Goal: Find specific page/section: Find specific page/section

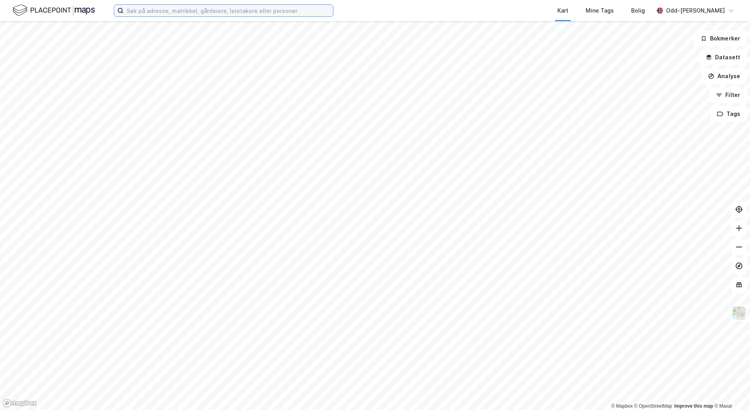
click at [178, 13] on input at bounding box center [228, 11] width 209 height 12
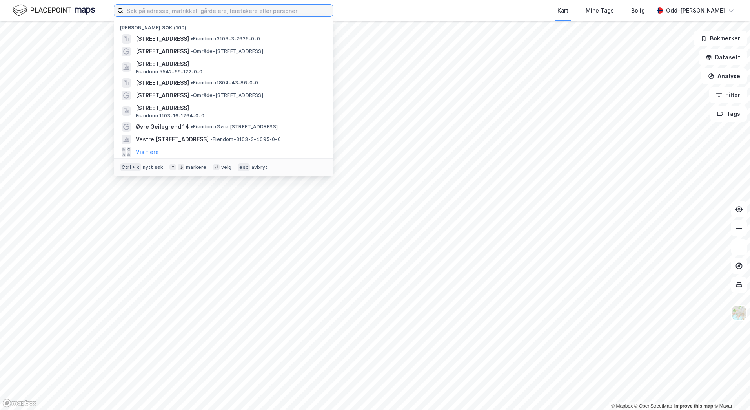
paste input "[PERSON_NAME] plass 1-7"
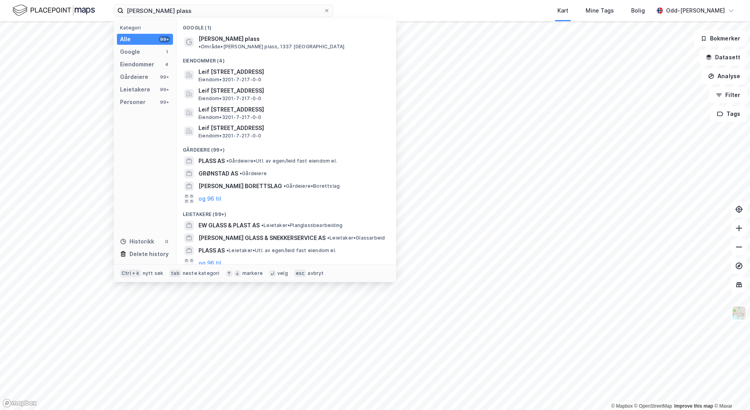
click at [221, 58] on div "Eiendommer (4)" at bounding box center [287, 58] width 220 height 14
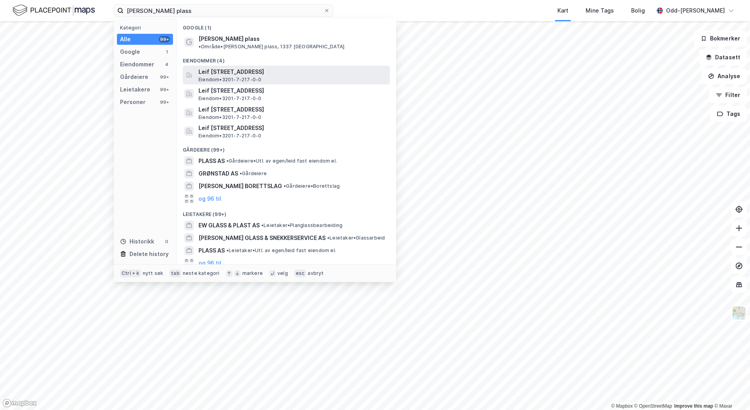
click at [221, 67] on span "Leif [STREET_ADDRESS]" at bounding box center [293, 71] width 188 height 9
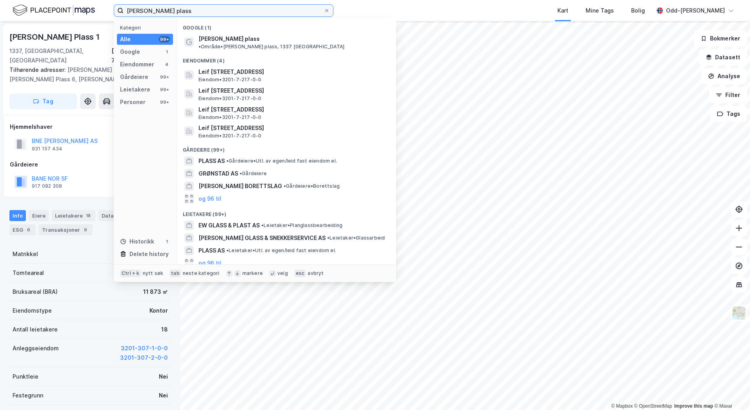
drag, startPoint x: 219, startPoint y: 9, endPoint x: 108, endPoint y: 6, distance: 111.1
click at [105, 7] on div "[PERSON_NAME] plass Kategori Alle 99+ Google 1 Eiendommer 4 Gårdeiere 99+ Leiet…" at bounding box center [375, 10] width 750 height 21
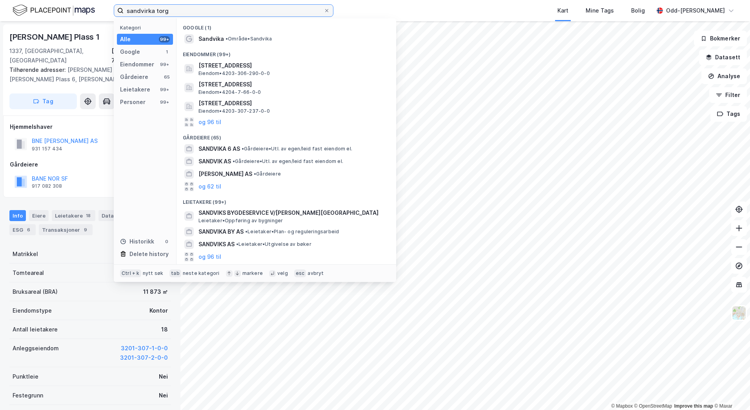
type input "sandvirka torg"
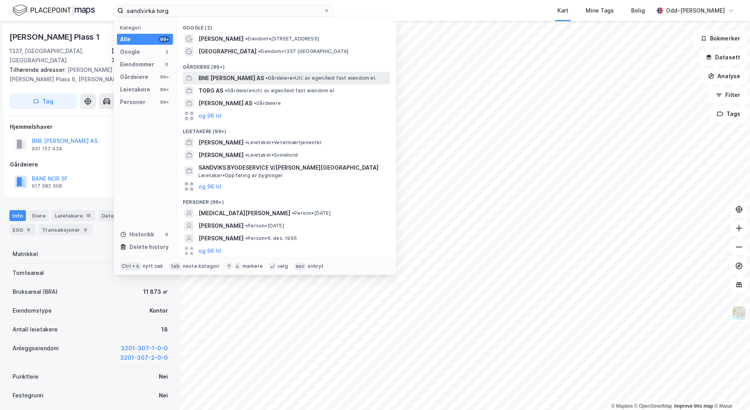
click at [237, 80] on span "BNE [PERSON_NAME] AS" at bounding box center [232, 77] width 66 height 9
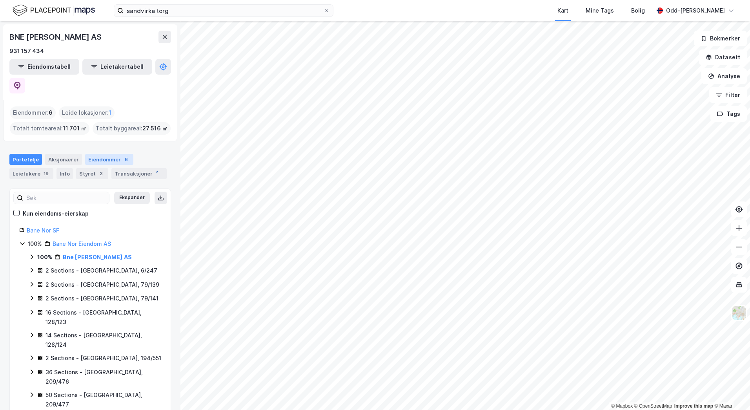
click at [108, 154] on div "Eiendommer 6" at bounding box center [109, 159] width 48 height 11
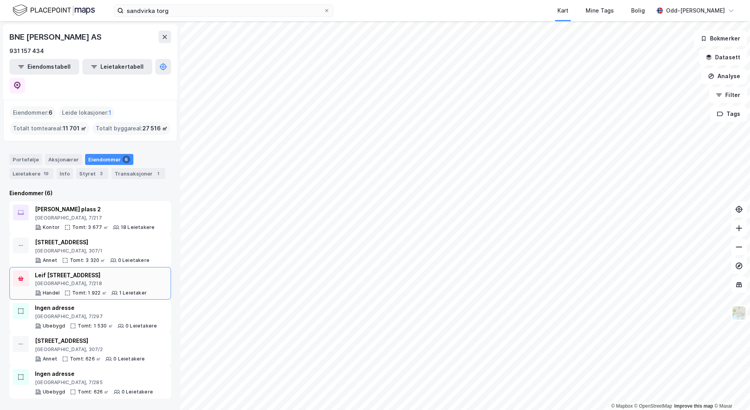
click at [60, 280] on div "[GEOGRAPHIC_DATA], 7/218" at bounding box center [91, 283] width 112 height 6
